Goal: Check status: Check status

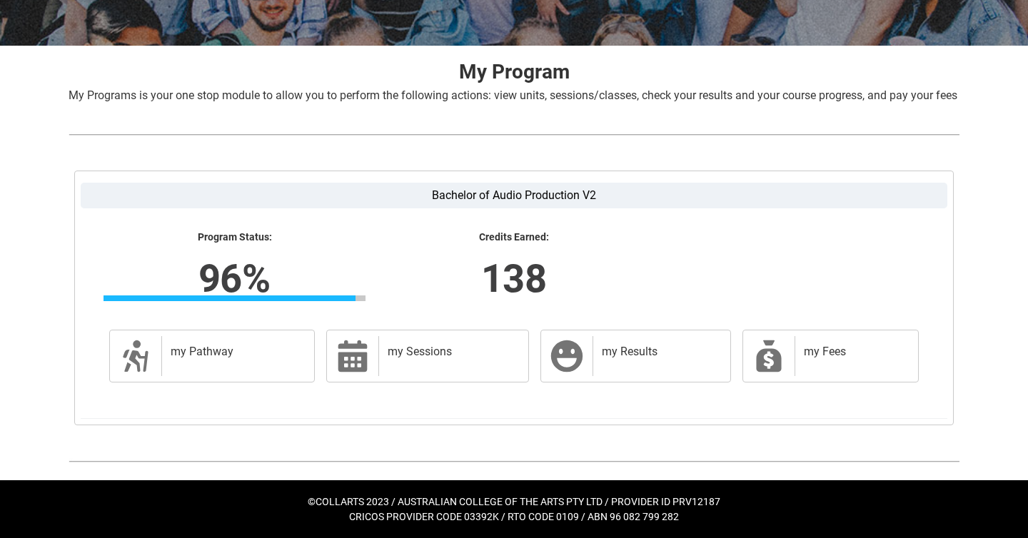
scroll to position [257, 0]
click at [594, 358] on div "my Results" at bounding box center [658, 356] width 132 height 40
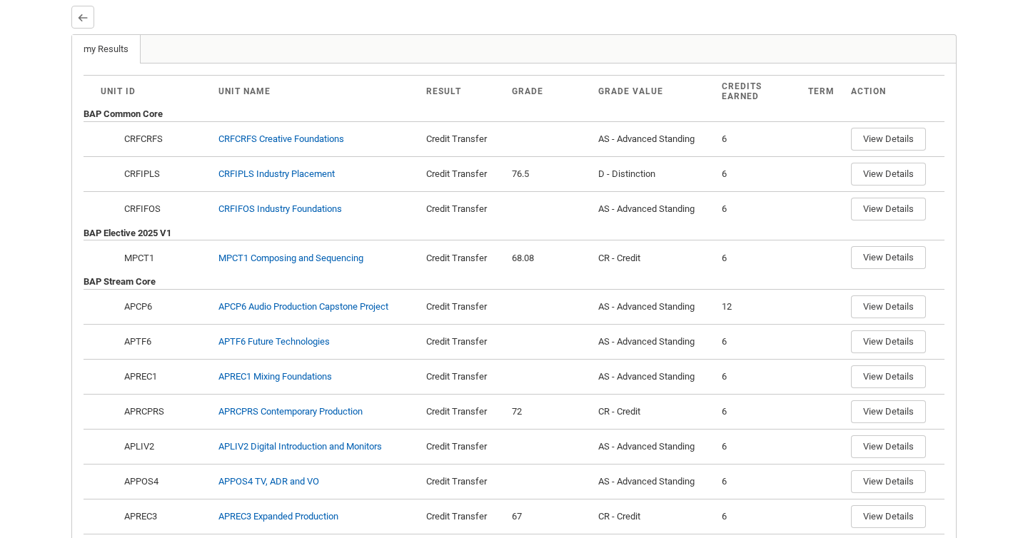
scroll to position [395, 0]
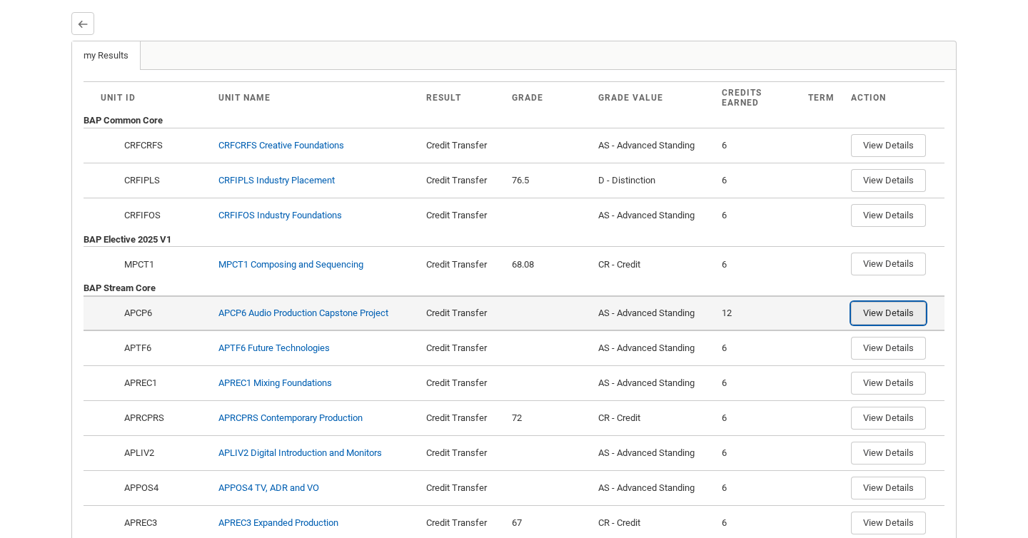
click at [875, 325] on button "View Details" at bounding box center [888, 313] width 75 height 23
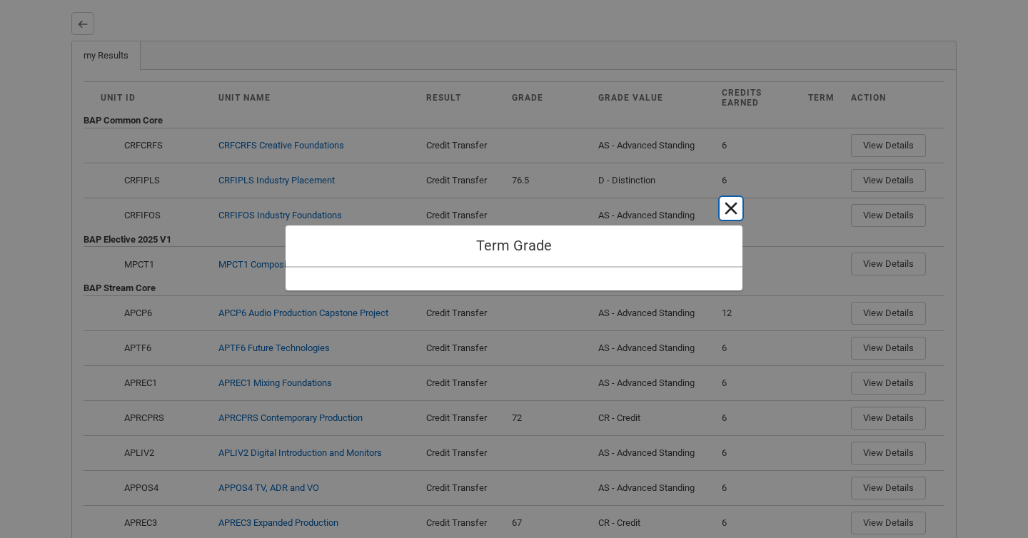
click at [730, 212] on button "Cancel and close" at bounding box center [730, 208] width 23 height 23
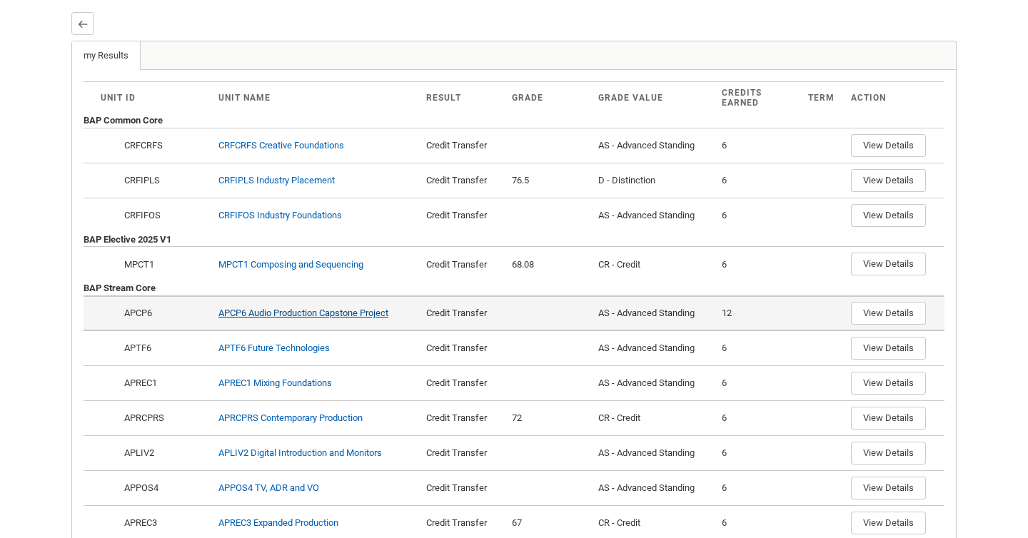
click at [347, 318] on link "APCP6 Audio Production Capstone Project" at bounding box center [303, 313] width 170 height 11
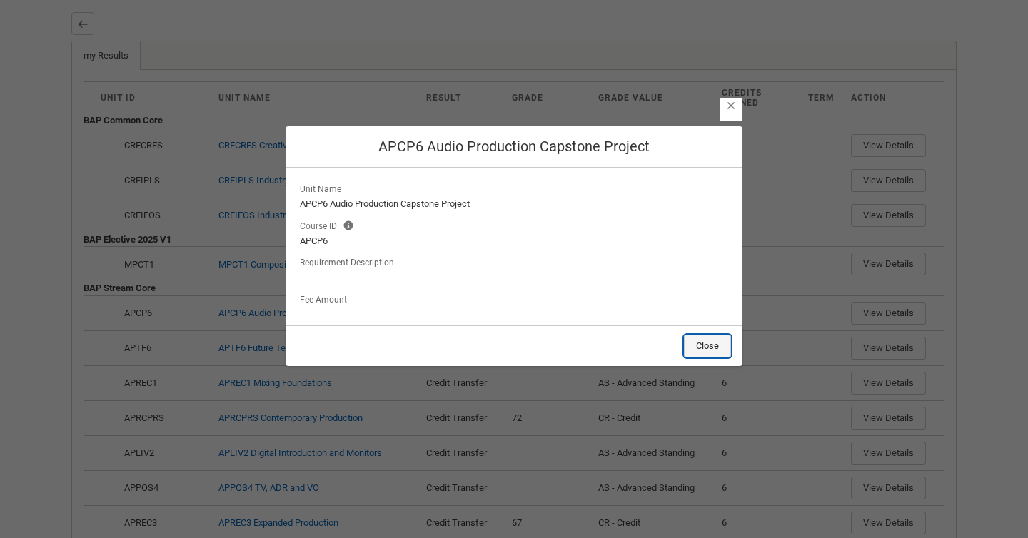
click at [701, 346] on button "Close" at bounding box center [707, 346] width 47 height 23
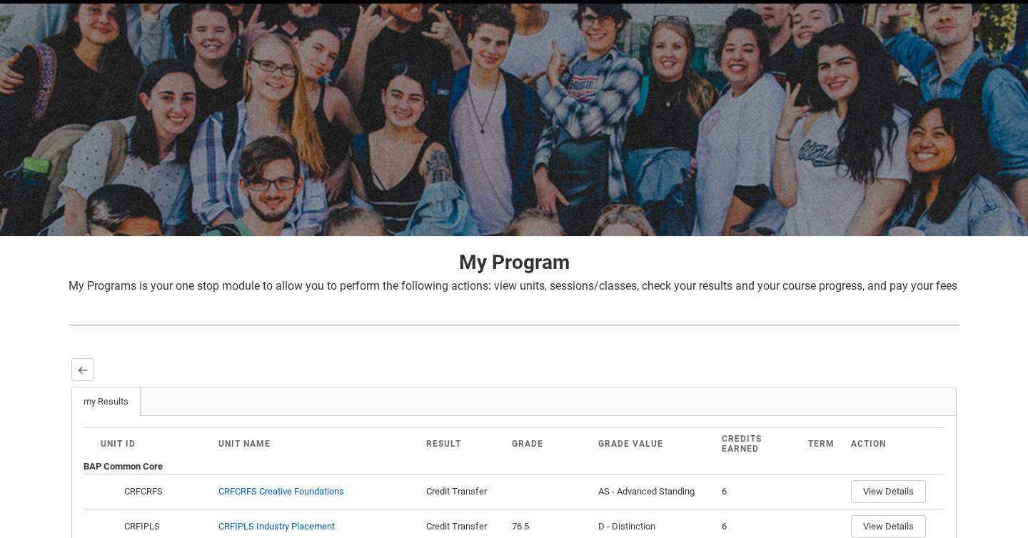
scroll to position [0, 0]
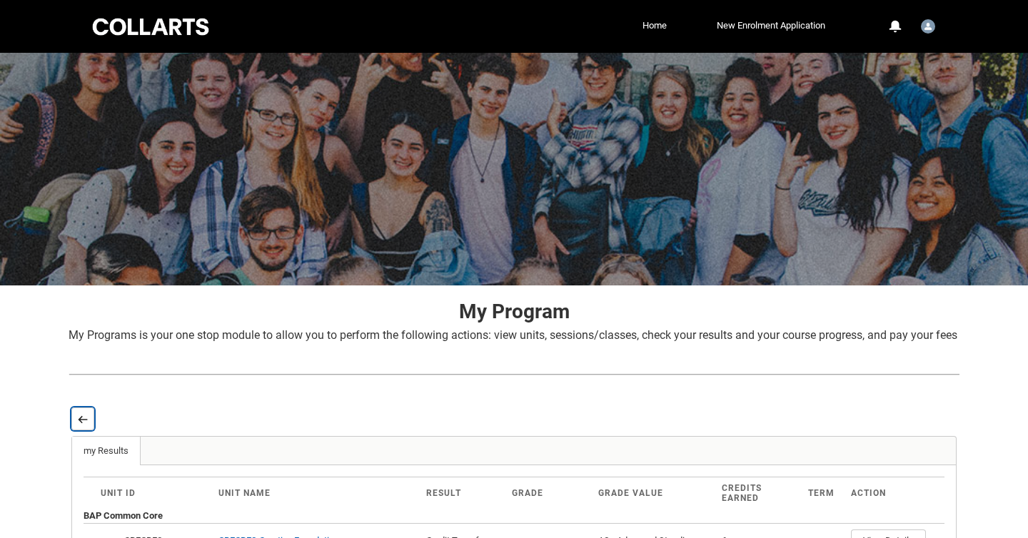
drag, startPoint x: 88, startPoint y: 435, endPoint x: 203, endPoint y: 415, distance: 116.6
click at [88, 430] on button "Back" at bounding box center [82, 418] width 23 height 23
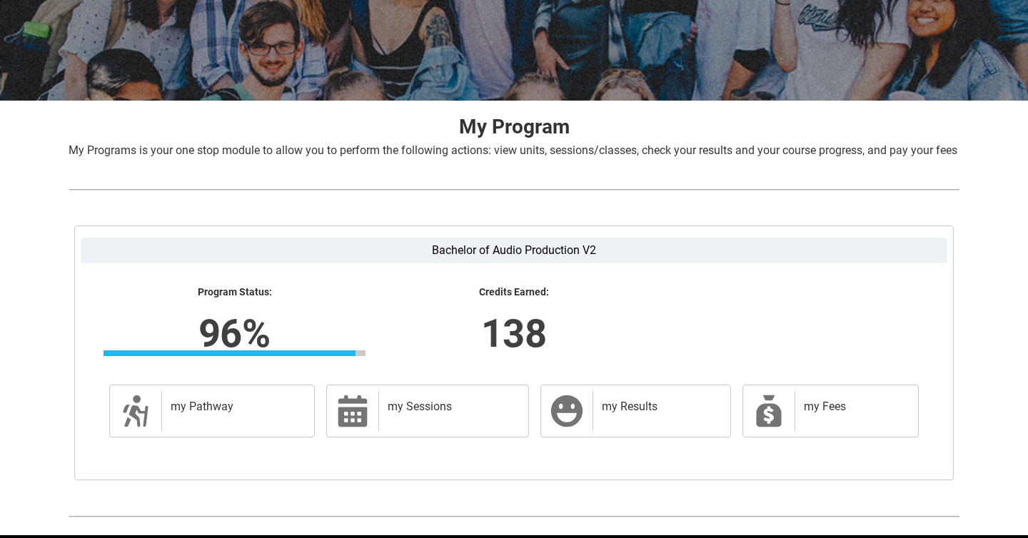
scroll to position [257, 0]
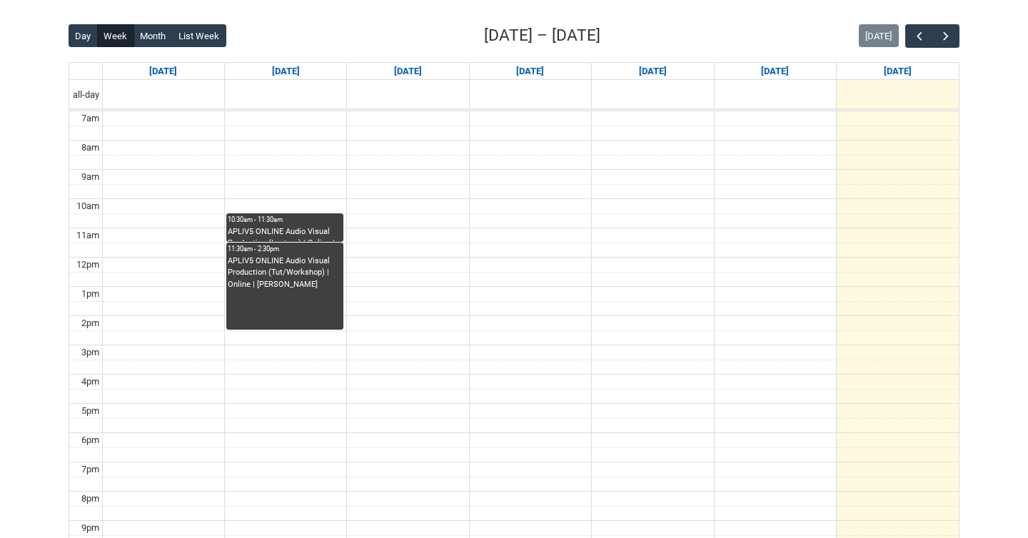
scroll to position [355, 0]
